Goal: Obtain resource: Download file/media

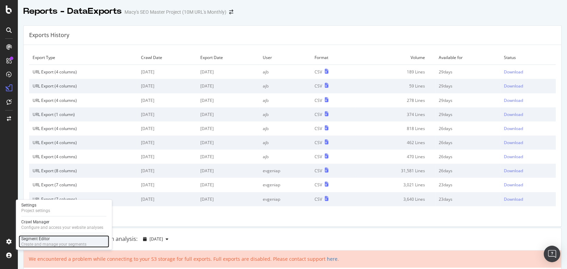
click at [40, 241] on div "Create and manage your segments" at bounding box center [53, 243] width 65 height 5
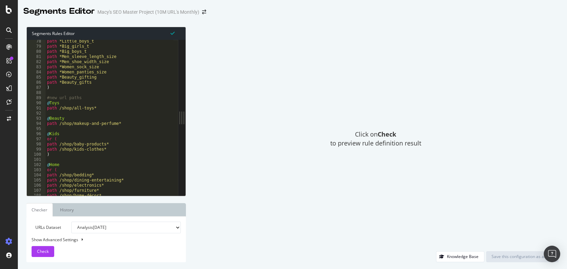
scroll to position [312, 0]
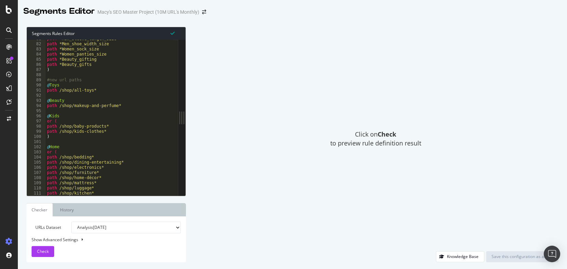
type textarea "path /shop/makeup-and-perfume*"
drag, startPoint x: 60, startPoint y: 106, endPoint x: 112, endPoint y: 106, distance: 52.5
click at [102, 106] on div "path *Men_sleeve_length_size path *Men_shoe_width_size path *Women_sock_size pa…" at bounding box center [519, 117] width 946 height 162
drag, startPoint x: 119, startPoint y: 106, endPoint x: 60, endPoint y: 105, distance: 58.6
click at [60, 105] on div "path *Men_sleeve_length_size path *Men_shoe_width_size path *Women_sock_size pa…" at bounding box center [519, 117] width 946 height 162
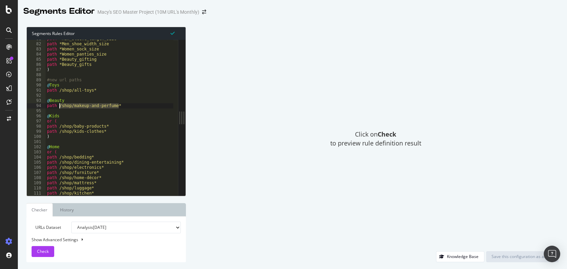
click at [250, 91] on div "Click on Check to preview rule definition result" at bounding box center [376, 139] width 366 height 224
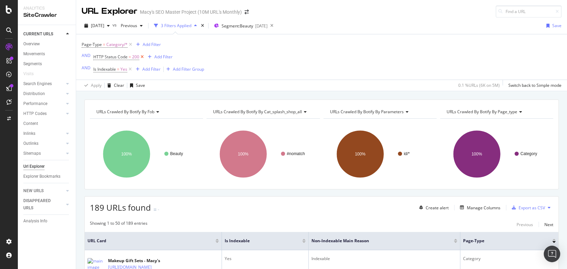
drag, startPoint x: 129, startPoint y: 70, endPoint x: 141, endPoint y: 56, distance: 18.0
click at [129, 70] on icon at bounding box center [130, 69] width 6 height 7
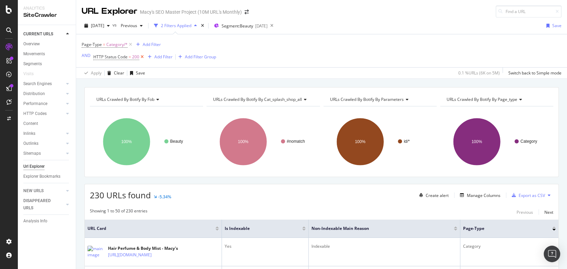
click at [141, 57] on icon at bounding box center [142, 56] width 6 height 7
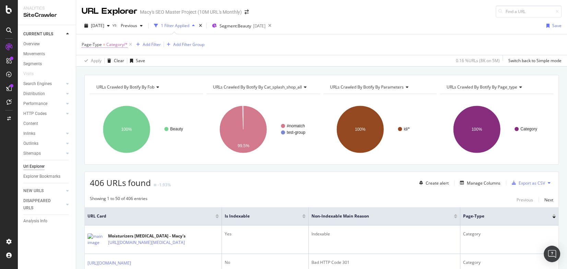
click at [115, 45] on span "Category/*" at bounding box center [116, 45] width 21 height 10
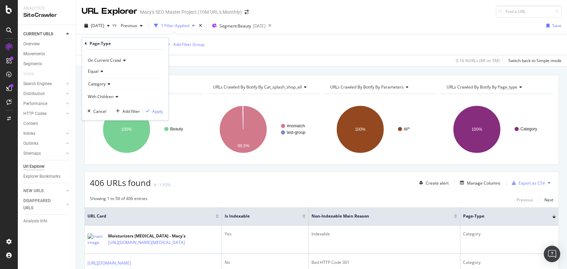
click at [246, 51] on div "Page-Type = Category/* Add Filter Add Filter Group" at bounding box center [322, 44] width 480 height 21
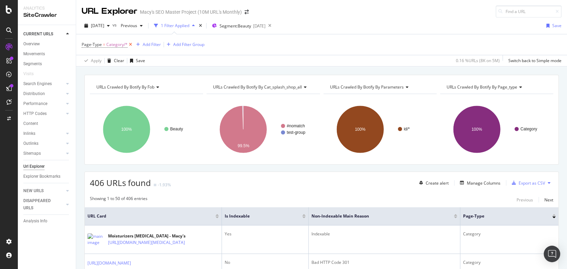
click at [132, 44] on icon at bounding box center [131, 44] width 6 height 7
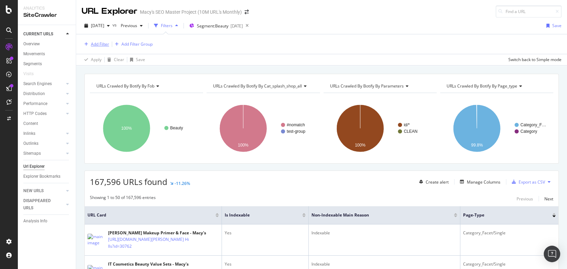
click at [101, 43] on div "Add Filter" at bounding box center [100, 44] width 18 height 6
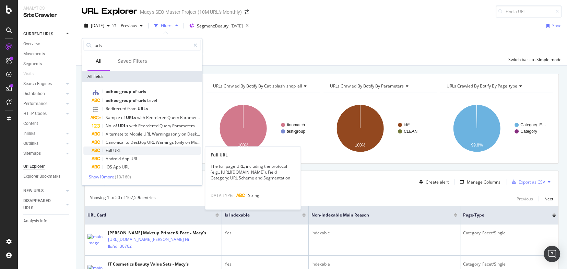
type input "urls"
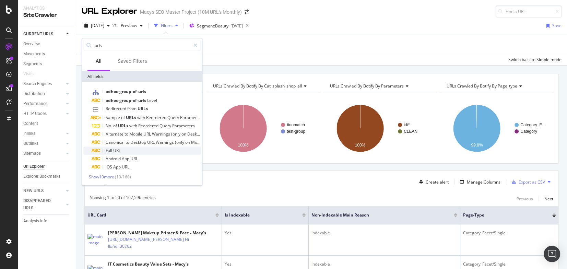
click at [114, 150] on span "URL" at bounding box center [117, 150] width 8 height 6
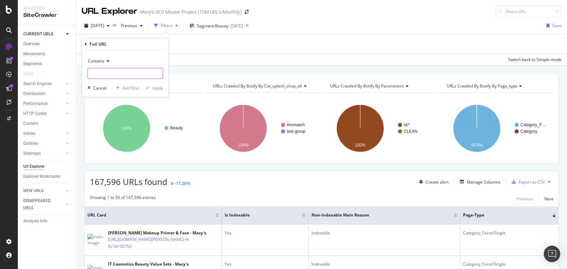
click at [110, 71] on input "text" at bounding box center [125, 73] width 75 height 11
type input "cme_re="
click at [162, 87] on div "Apply" at bounding box center [157, 88] width 11 height 6
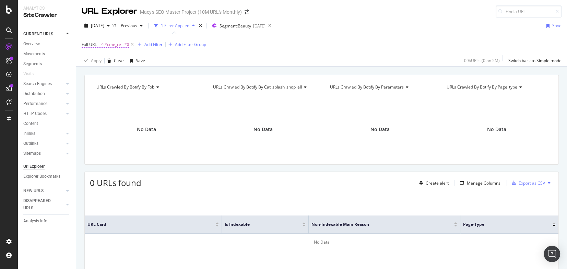
click at [114, 44] on span "^.*cme_re=.*$" at bounding box center [115, 45] width 28 height 10
click at [116, 71] on input "cme_re=" at bounding box center [120, 72] width 65 height 11
click at [116, 72] on input "cme_re=" at bounding box center [120, 72] width 65 height 11
type input "c"
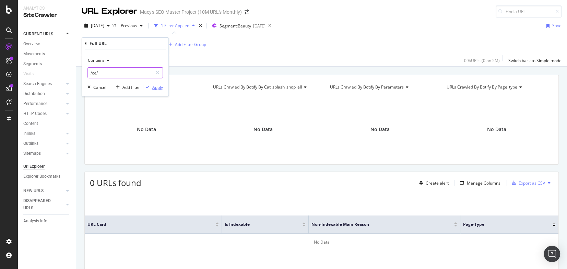
type input "/ce/"
click at [160, 86] on div "Apply" at bounding box center [157, 87] width 11 height 6
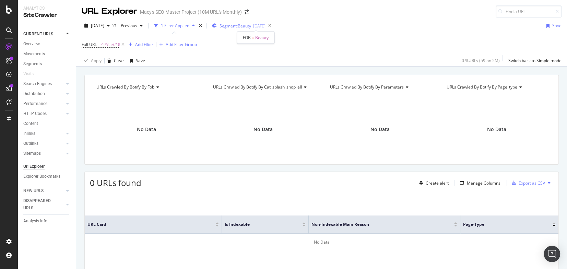
click at [251, 26] on span "Segment: Beauty" at bounding box center [235, 26] width 32 height 6
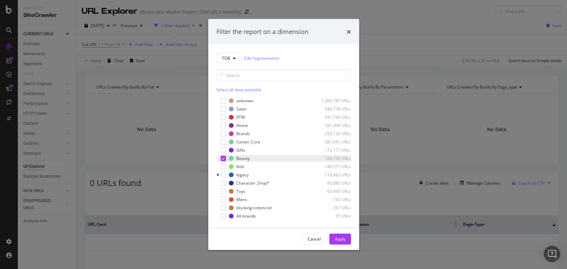
click at [222, 159] on icon "modal" at bounding box center [223, 157] width 3 height 3
click at [337, 238] on div "Apply" at bounding box center [340, 239] width 11 height 6
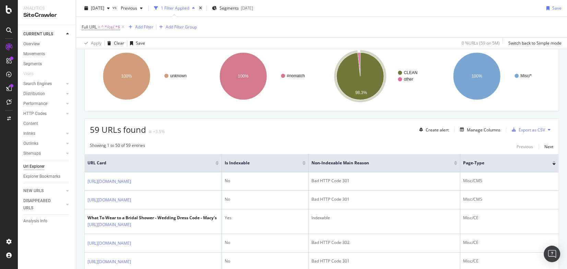
scroll to position [92, 0]
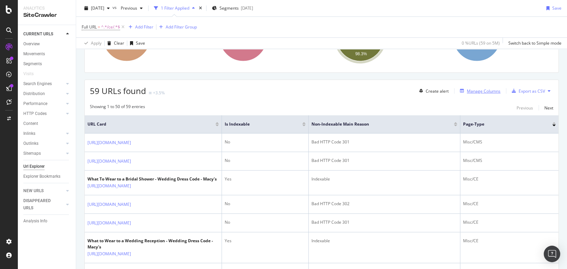
click at [479, 92] on div "Manage Columns" at bounding box center [484, 91] width 34 height 6
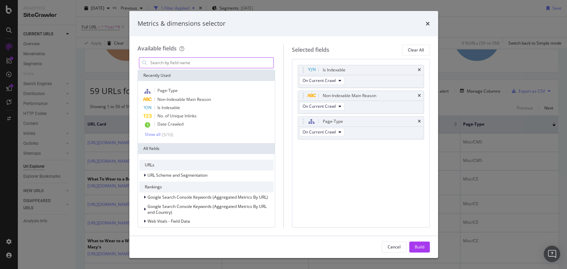
click at [195, 62] on input "modal" at bounding box center [212, 63] width 124 height 10
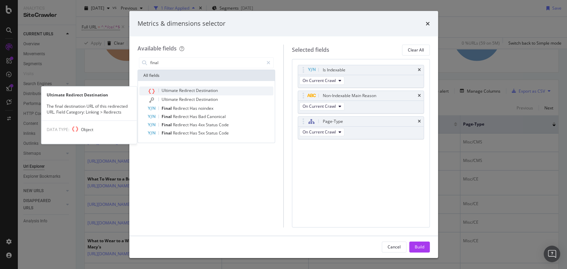
type input "final"
click at [211, 93] on span "Destination" at bounding box center [207, 90] width 22 height 6
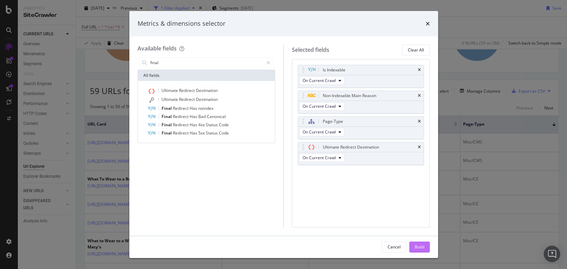
click at [419, 244] on div "Build" at bounding box center [420, 247] width 10 height 6
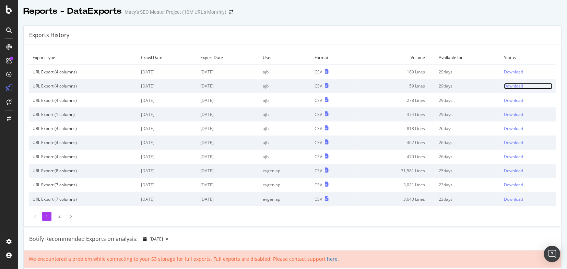
click at [504, 84] on div "Download" at bounding box center [513, 86] width 19 height 6
